Goal: Register for event/course

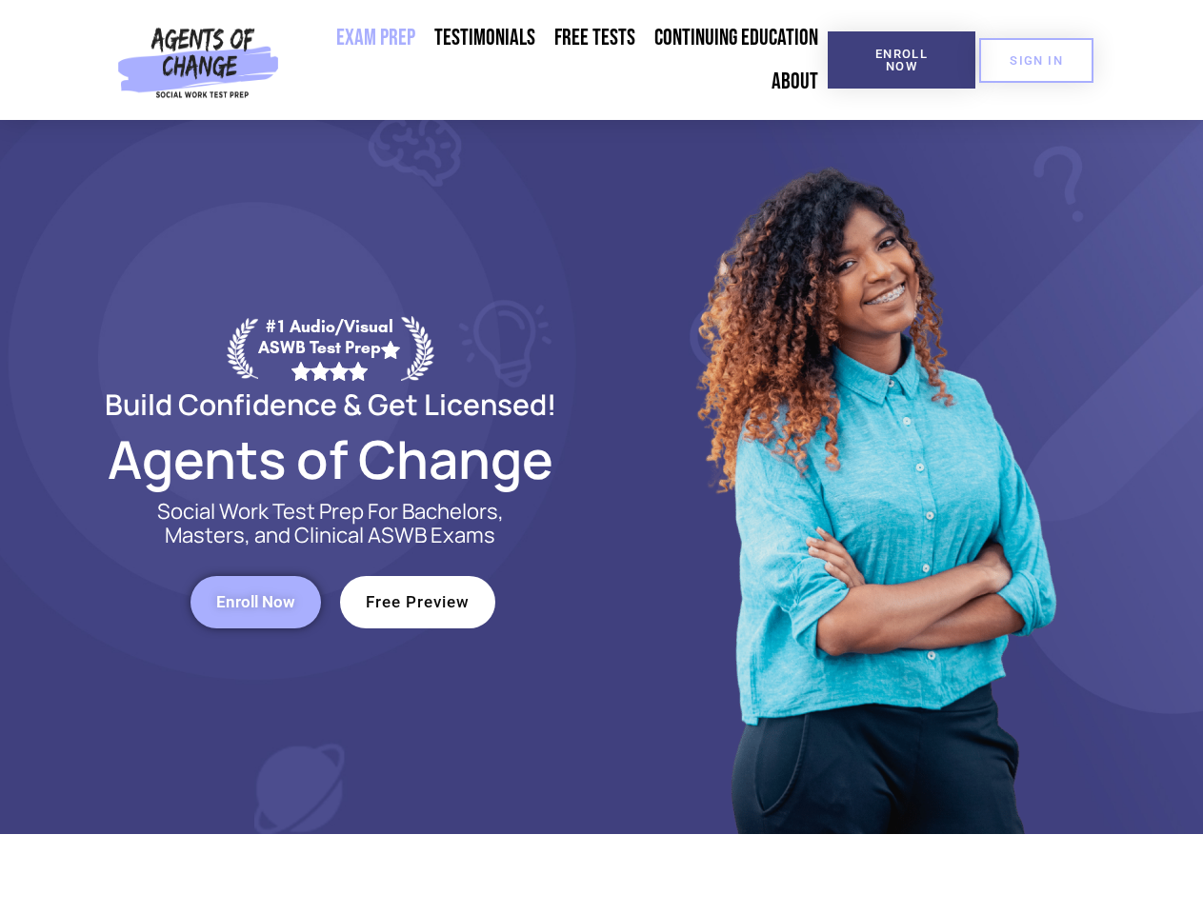
click at [602, 457] on div at bounding box center [873, 477] width 543 height 714
click at [901, 60] on span "Enroll Now" at bounding box center [901, 60] width 87 height 25
click at [1036, 60] on span "SIGN IN" at bounding box center [1035, 60] width 53 height 12
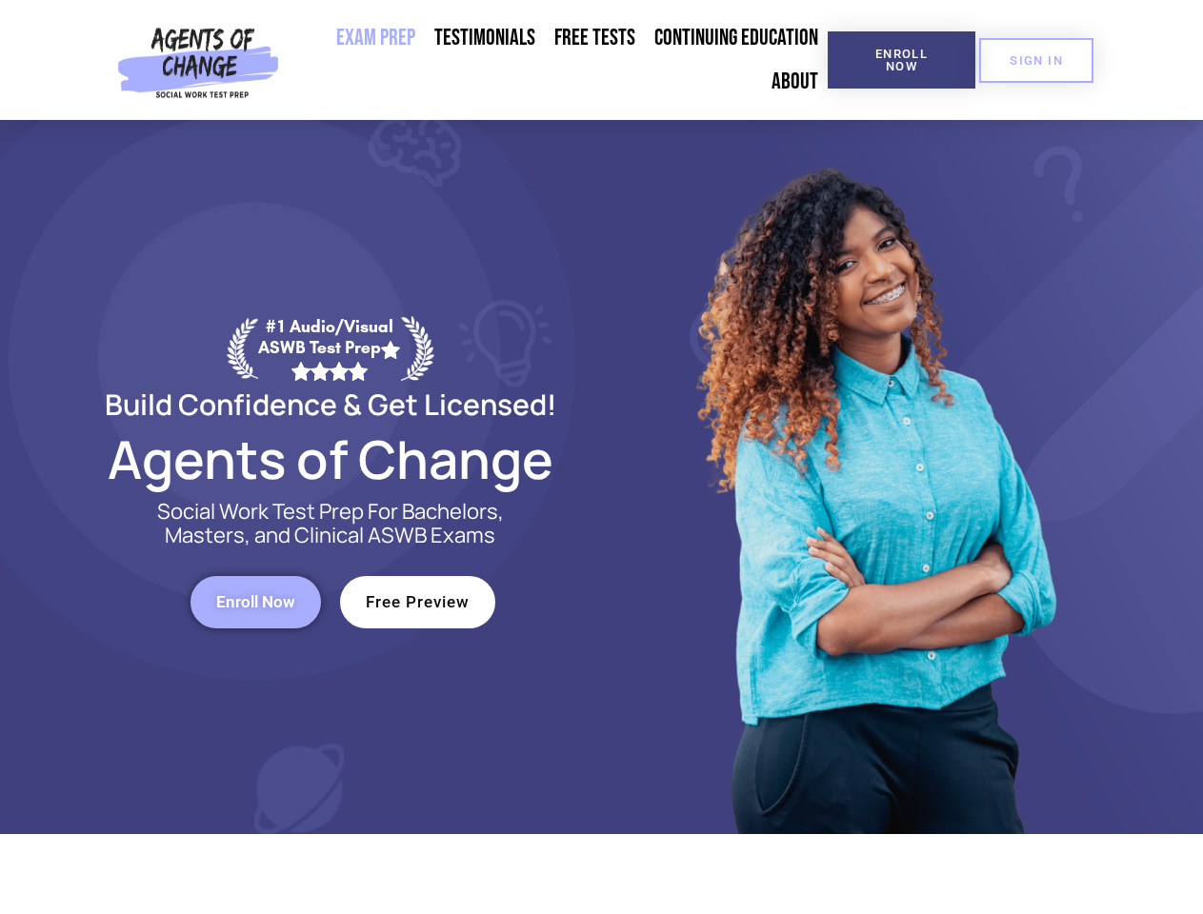
click at [255, 602] on span "Enroll Now" at bounding box center [255, 602] width 79 height 16
click at [417, 602] on span "Free Preview" at bounding box center [418, 602] width 104 height 16
